Goal: Information Seeking & Learning: Check status

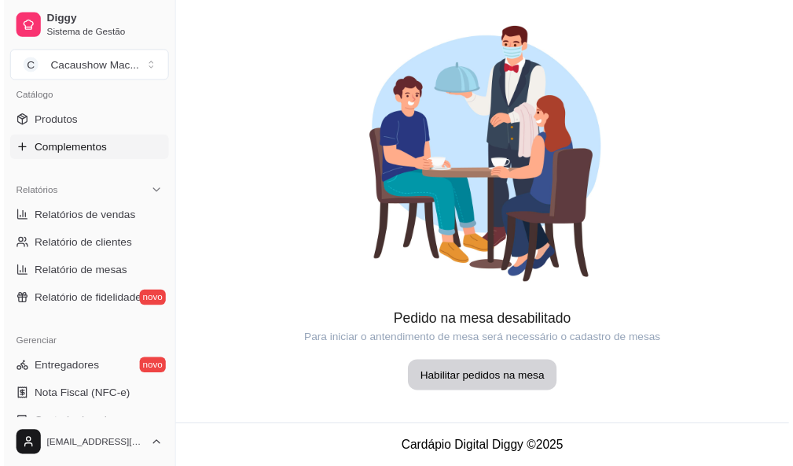
scroll to position [472, 0]
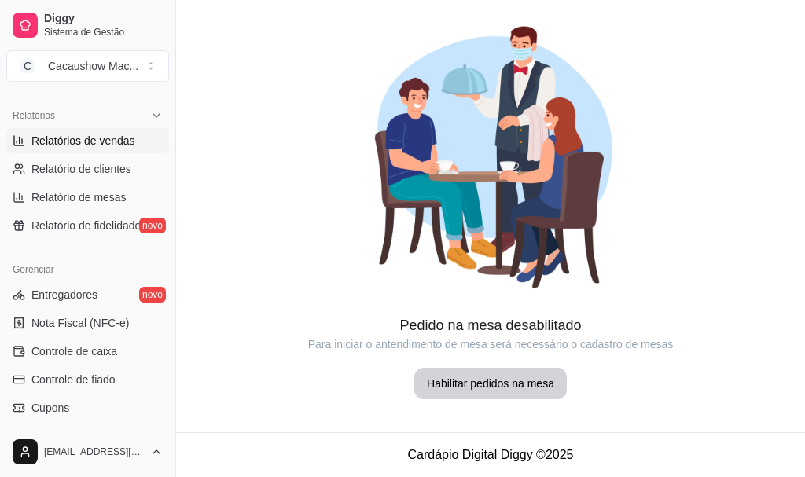
click at [120, 144] on span "Relatórios de vendas" at bounding box center [83, 141] width 104 height 16
select select "ALL"
select select "0"
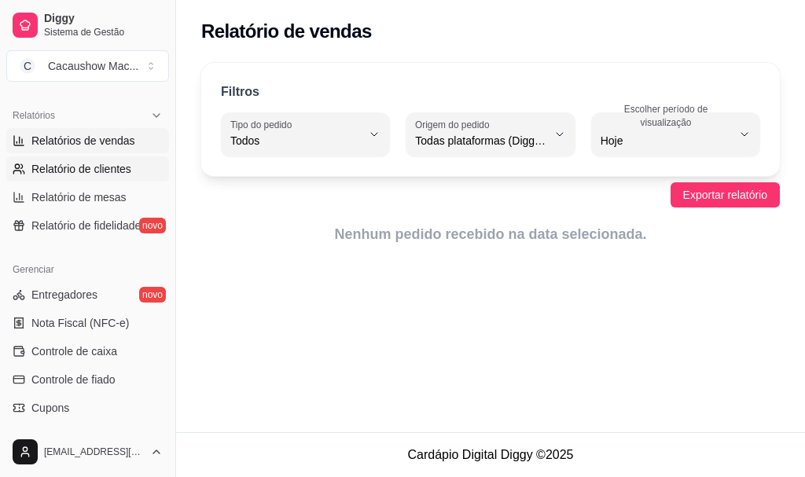
click at [122, 167] on span "Relatório de clientes" at bounding box center [81, 169] width 100 height 16
select select "30"
select select "HIGHEST_TOTAL_SPENT_WITH_ORDERS"
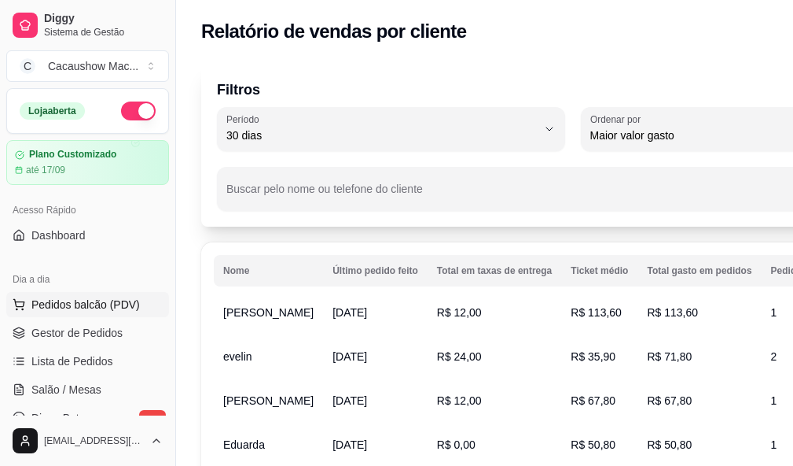
click at [72, 305] on span "Pedidos balcão (PDV)" at bounding box center [85, 304] width 109 height 16
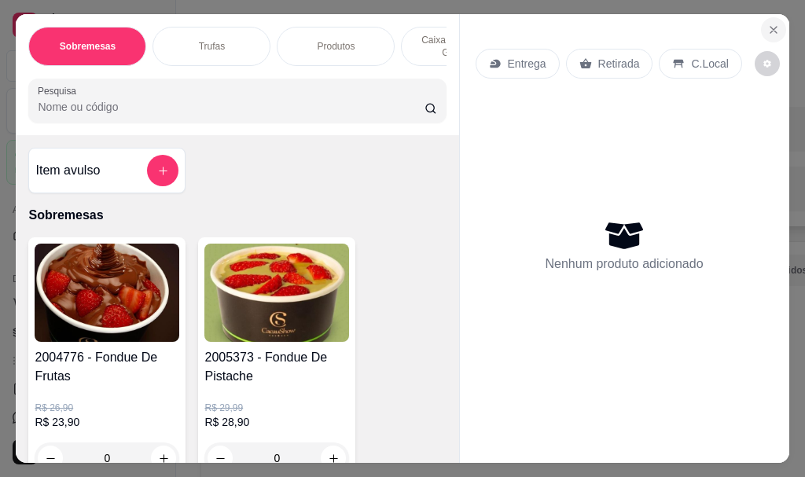
click at [761, 22] on button "Close" at bounding box center [773, 29] width 25 height 25
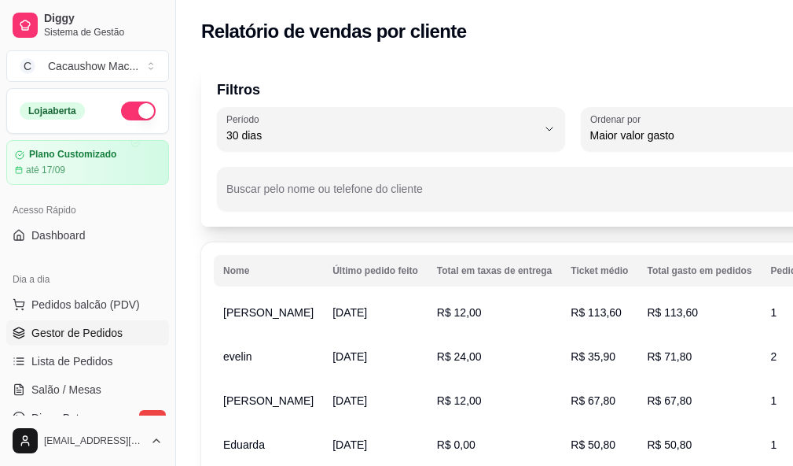
click at [122, 331] on link "Gestor de Pedidos" at bounding box center [87, 332] width 163 height 25
